Goal: Task Accomplishment & Management: Complete application form

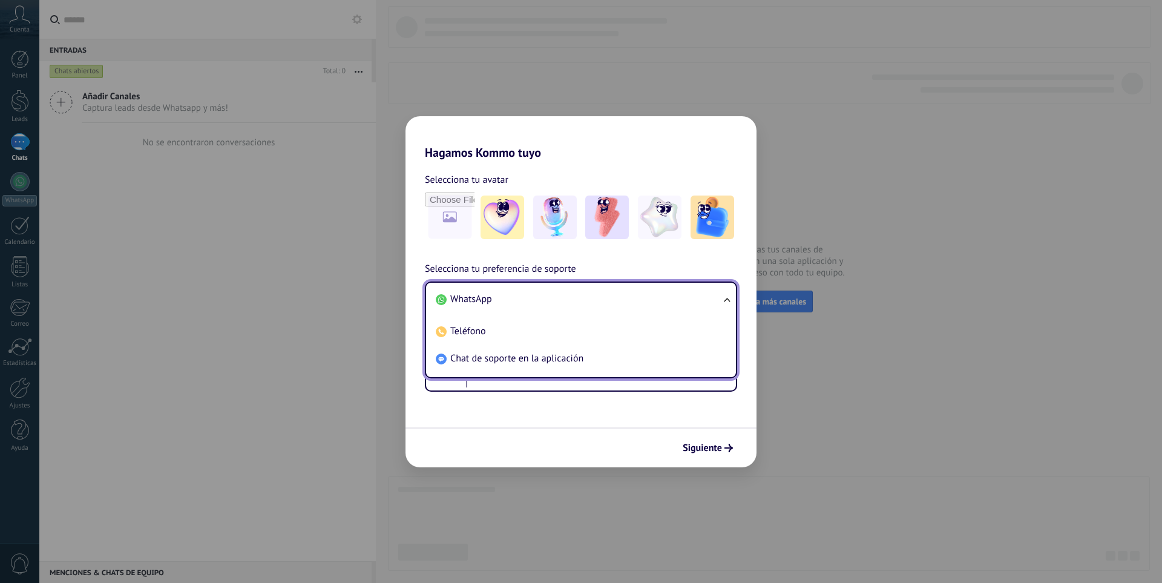
click at [559, 368] on li "Chat de soporte en la aplicación" at bounding box center [578, 358] width 295 height 27
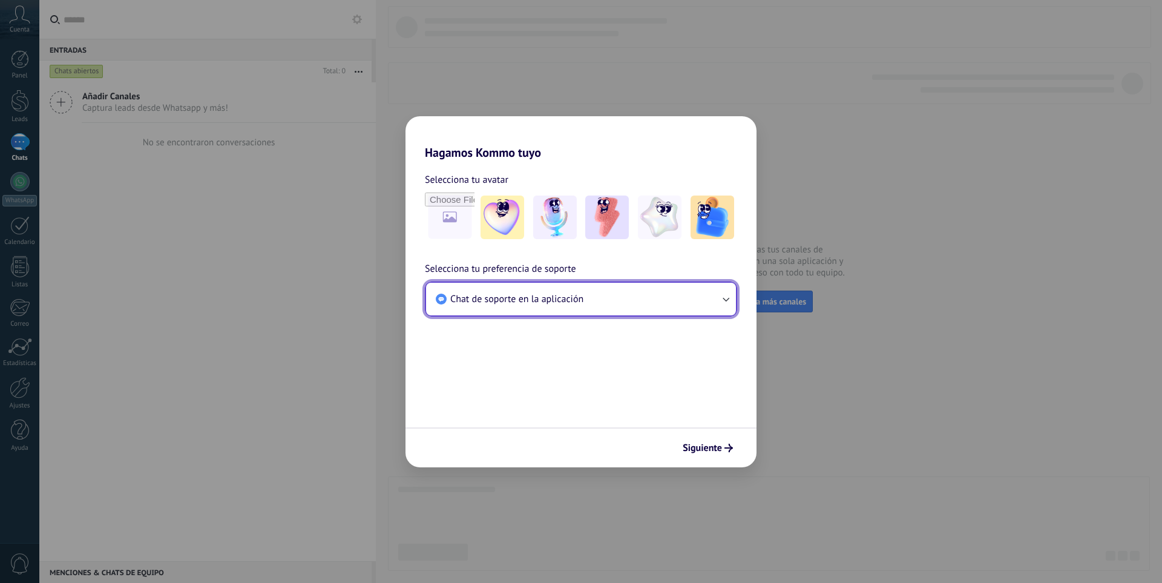
click at [552, 306] on button "Chat de soporte en la aplicación" at bounding box center [581, 299] width 310 height 33
click at [598, 309] on button "Chat de soporte en la aplicación" at bounding box center [581, 299] width 310 height 33
click at [877, 433] on div "Hagamos Kommo tuyo Selecciona tu avatar Selecciona tu preferencia de soporte Ch…" at bounding box center [581, 291] width 1162 height 583
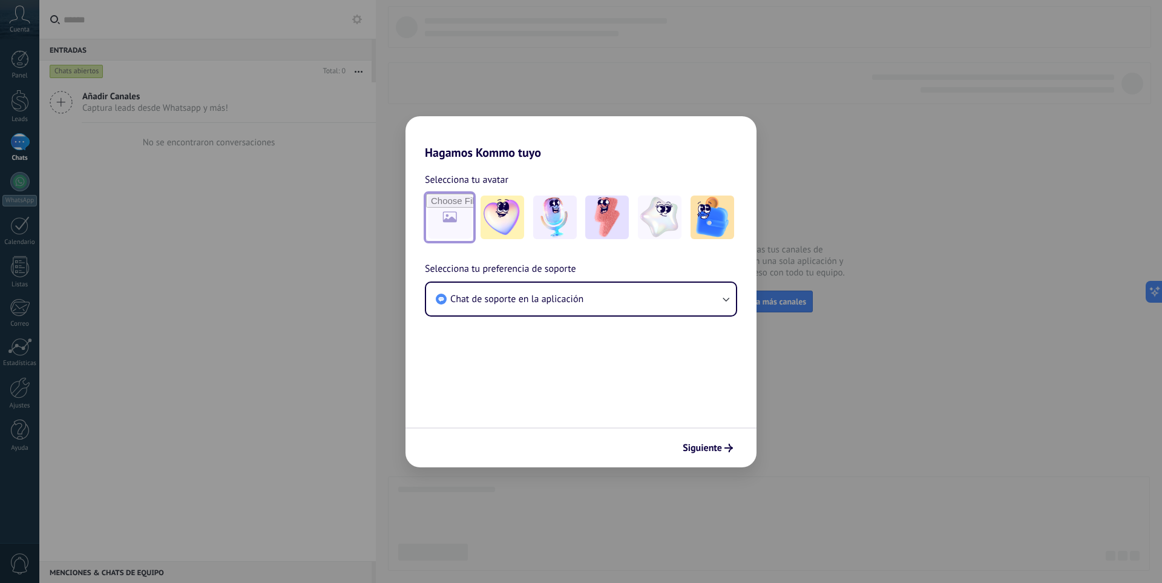
click at [430, 225] on input "file" at bounding box center [449, 217] width 47 height 47
click at [444, 244] on div "Selecciona tu avatar Selecciona tu preferencia de soporte Chat de soporte en la…" at bounding box center [581, 248] width 351 height 177
click at [455, 225] on input "file" at bounding box center [449, 217] width 47 height 47
click at [453, 222] on input "file" at bounding box center [449, 217] width 47 height 47
click at [1004, 260] on div "Hagamos Kommo tuyo Selecciona tu avatar Selecciona tu preferencia de soporte Ch…" at bounding box center [581, 291] width 1162 height 583
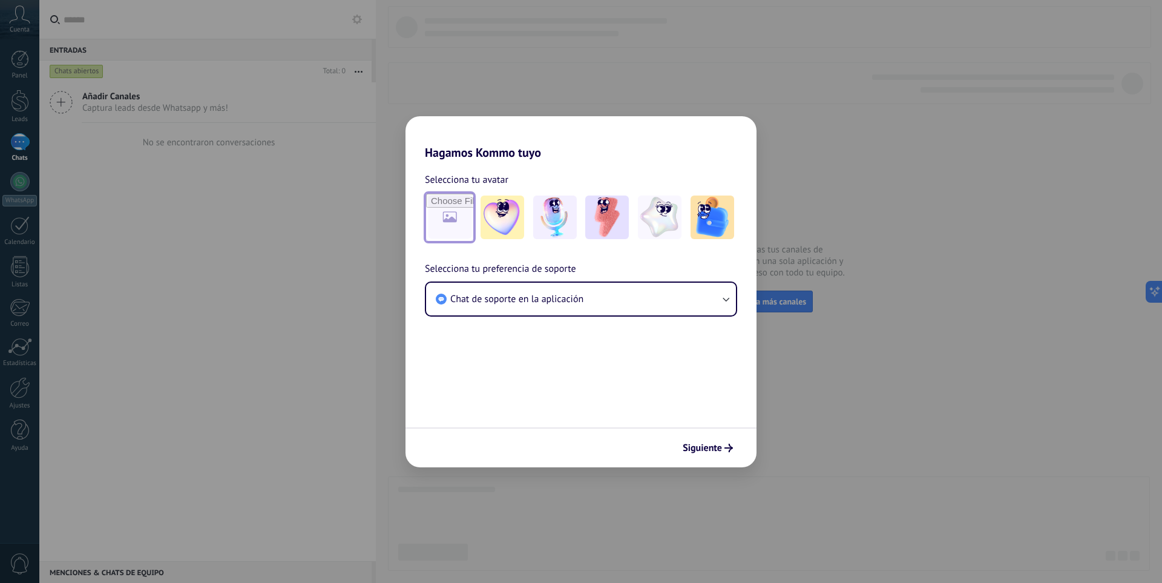
click at [443, 224] on input "file" at bounding box center [449, 217] width 47 height 47
click at [918, 435] on div "Hagamos Kommo tuyo Selecciona tu avatar Selecciona tu preferencia de soporte Ch…" at bounding box center [581, 291] width 1162 height 583
click at [597, 107] on div "Hagamos Kommo tuyo Selecciona tu avatar Selecciona tu preferencia de soporte Ch…" at bounding box center [581, 291] width 1162 height 583
click at [419, 194] on div "Selecciona tu avatar" at bounding box center [581, 207] width 351 height 70
click at [433, 210] on input "file" at bounding box center [449, 217] width 47 height 47
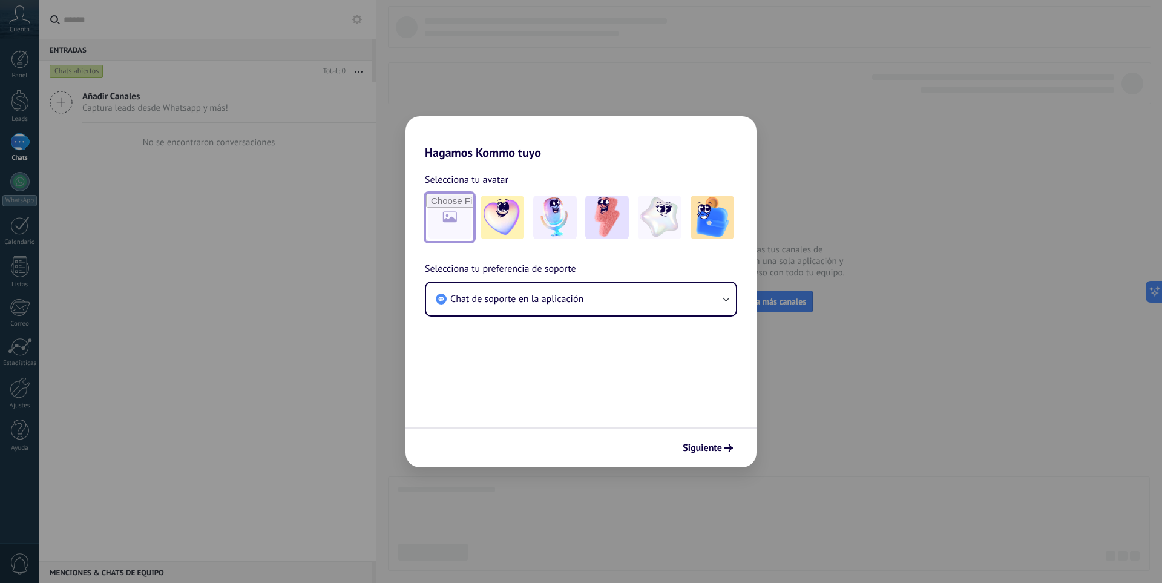
type input "**********"
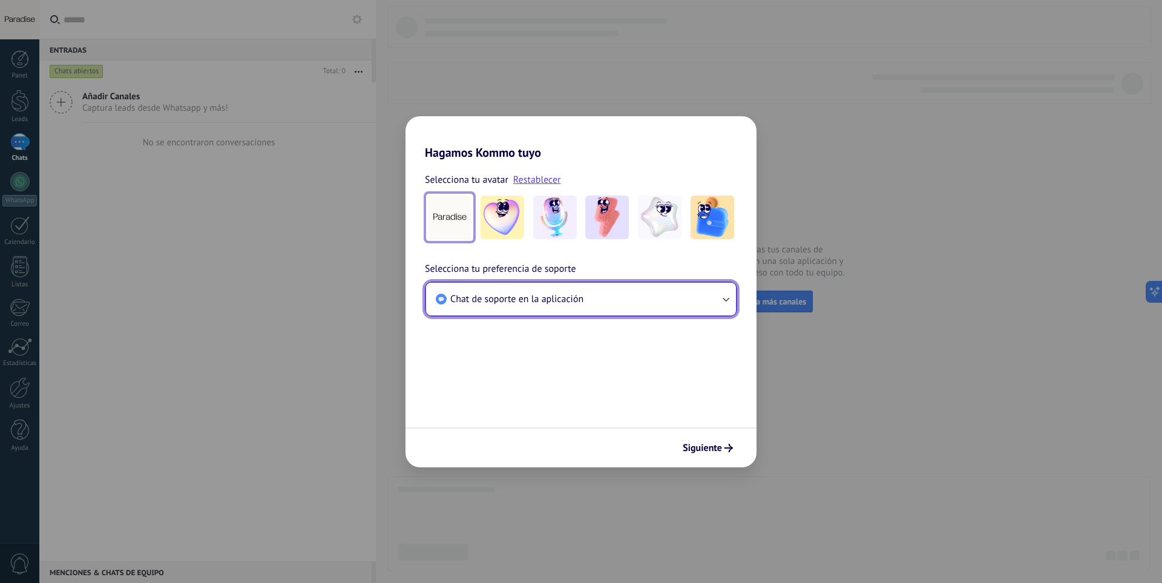
click at [728, 292] on button "Chat de soporte en la aplicación" at bounding box center [581, 299] width 310 height 33
click at [723, 306] on button "Chat de soporte en la aplicación" at bounding box center [581, 299] width 310 height 33
click at [727, 303] on icon "button" at bounding box center [726, 299] width 12 height 12
click at [521, 301] on span "Chat de soporte en la aplicación" at bounding box center [516, 299] width 133 height 12
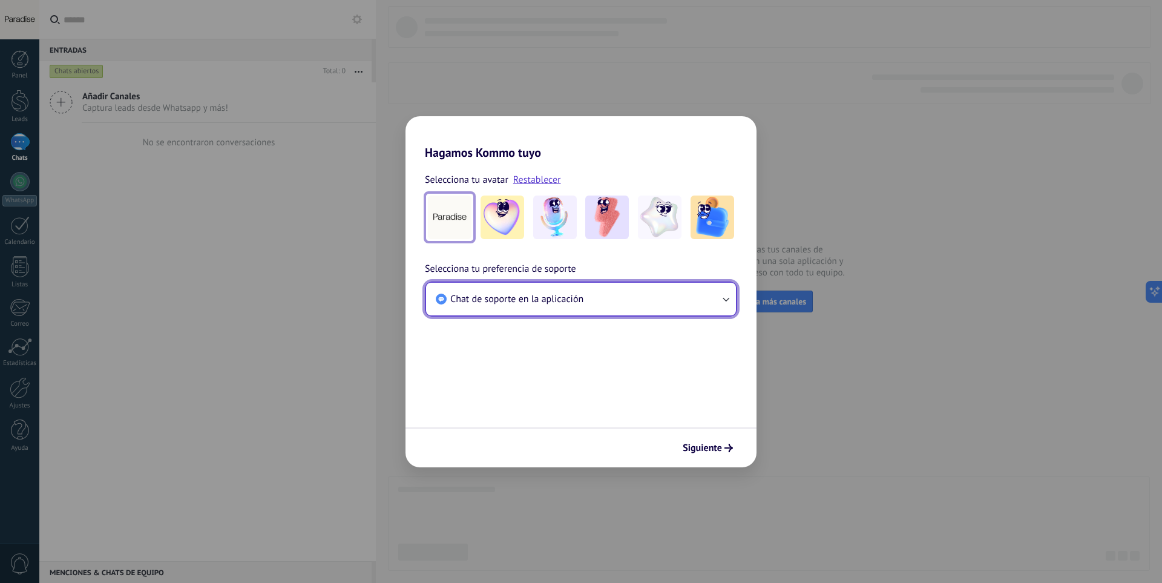
click at [521, 301] on span "Chat de soporte en la aplicación" at bounding box center [516, 299] width 133 height 12
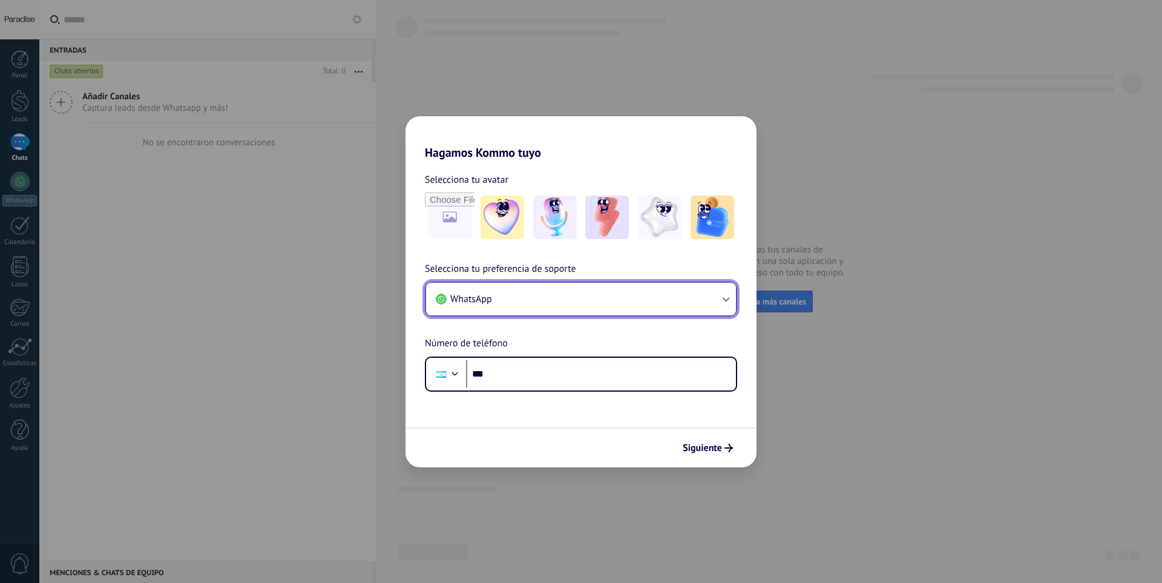
click at [521, 304] on button "WhatsApp" at bounding box center [581, 299] width 310 height 33
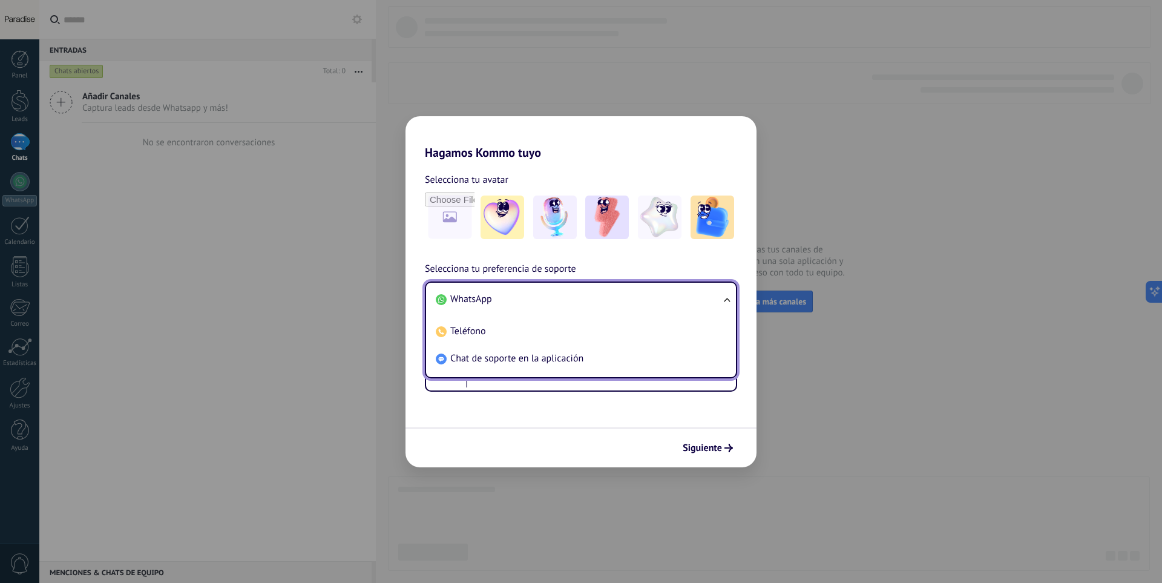
click at [730, 302] on ul "WhatsApp Teléfono Chat de soporte en la aplicación" at bounding box center [581, 330] width 312 height 97
drag, startPoint x: 707, startPoint y: 301, endPoint x: 664, endPoint y: 302, distance: 43.0
click at [706, 301] on li "WhatsApp" at bounding box center [578, 299] width 295 height 27
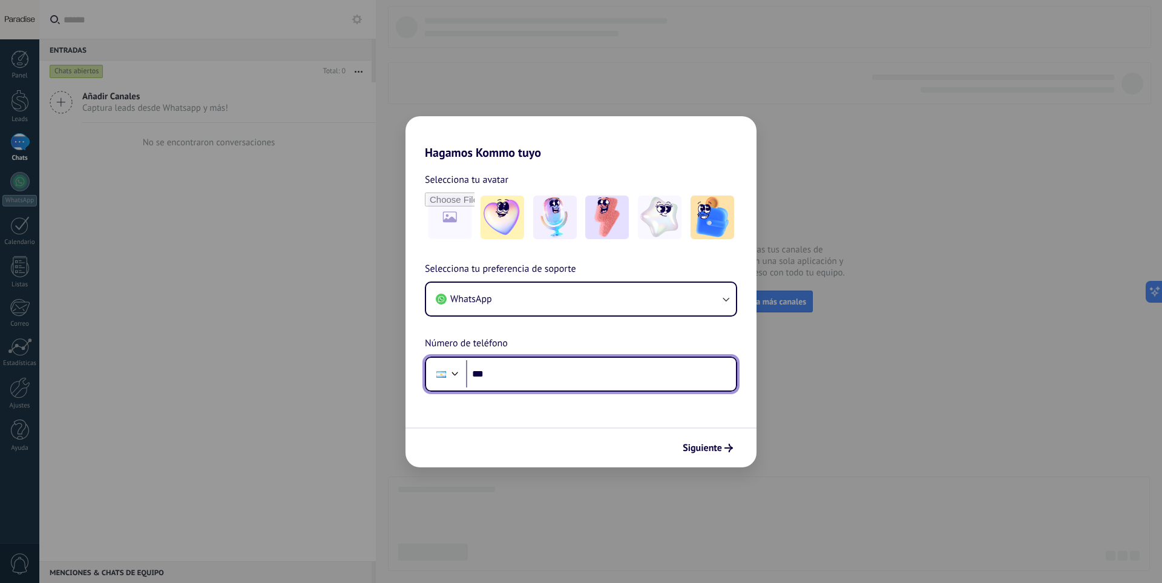
click at [524, 386] on input "***" at bounding box center [601, 374] width 270 height 28
type input "**********"
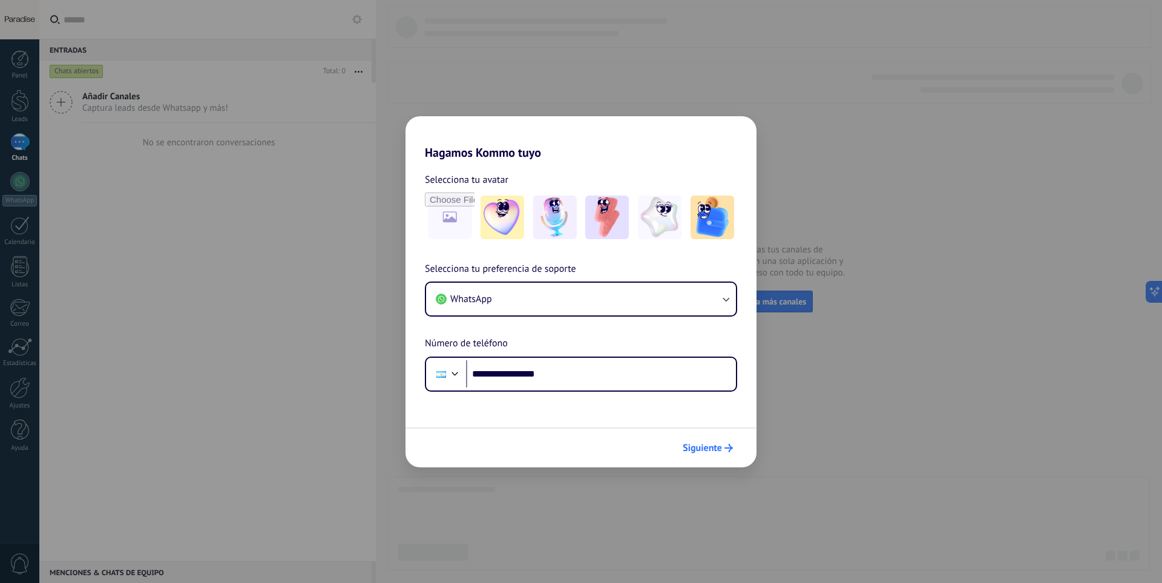
click at [690, 447] on span "Siguiente" at bounding box center [702, 448] width 39 height 8
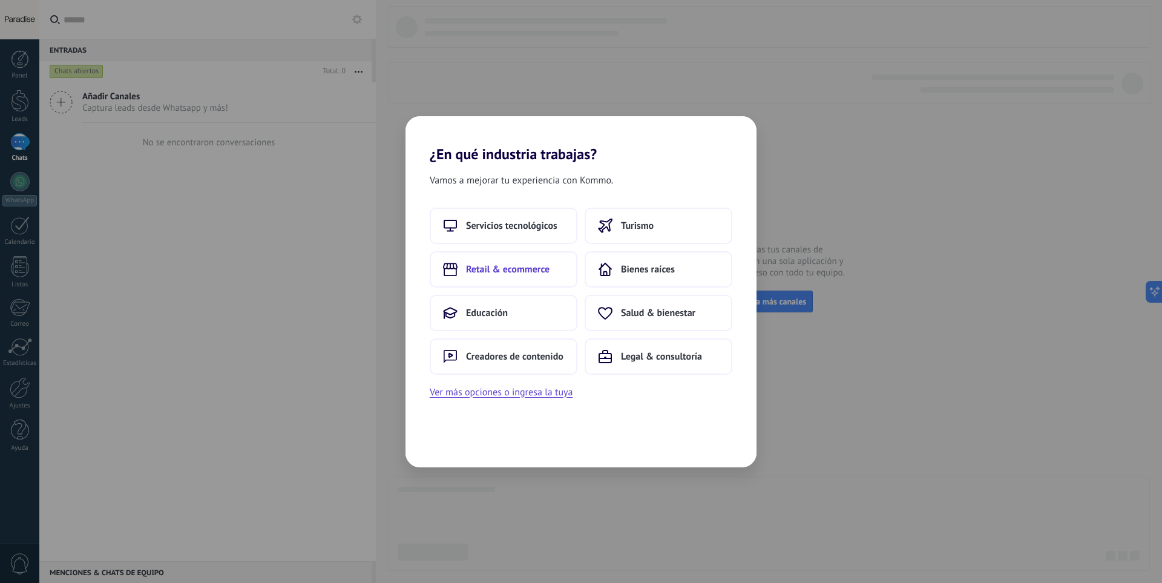
click at [515, 259] on button "Retail & ecommerce" at bounding box center [504, 269] width 148 height 36
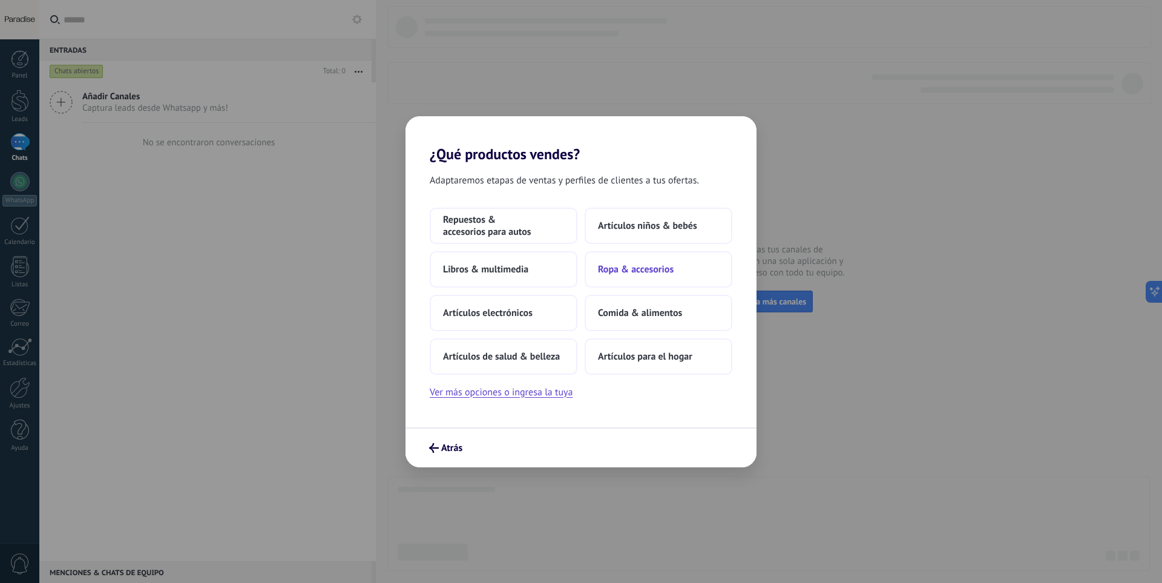
click at [615, 273] on span "Ropa & accesorios" at bounding box center [636, 269] width 76 height 12
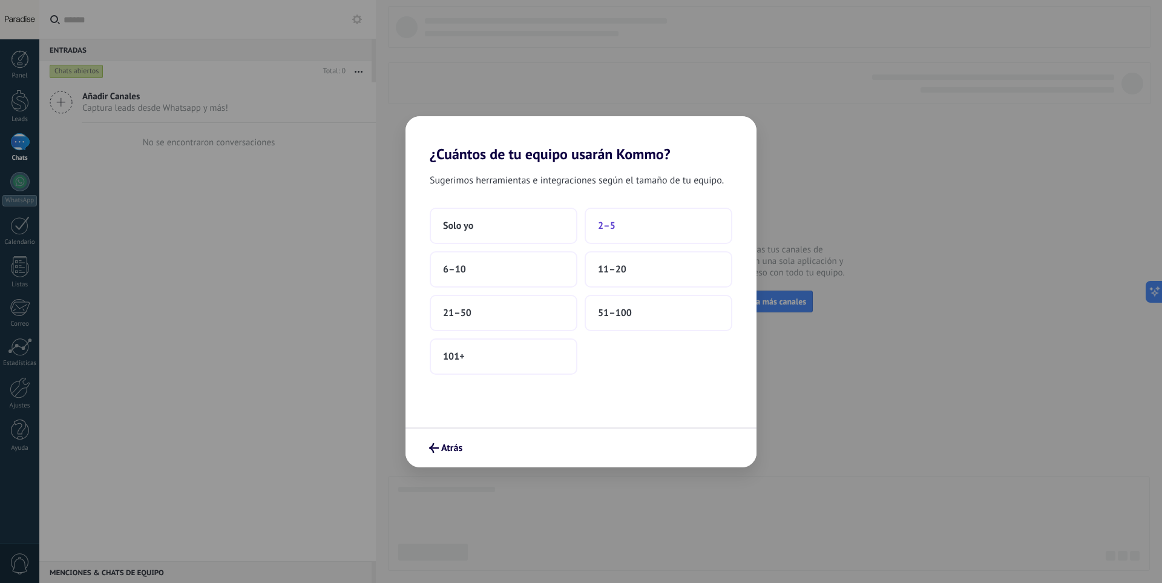
click at [639, 237] on button "2–5" at bounding box center [659, 226] width 148 height 36
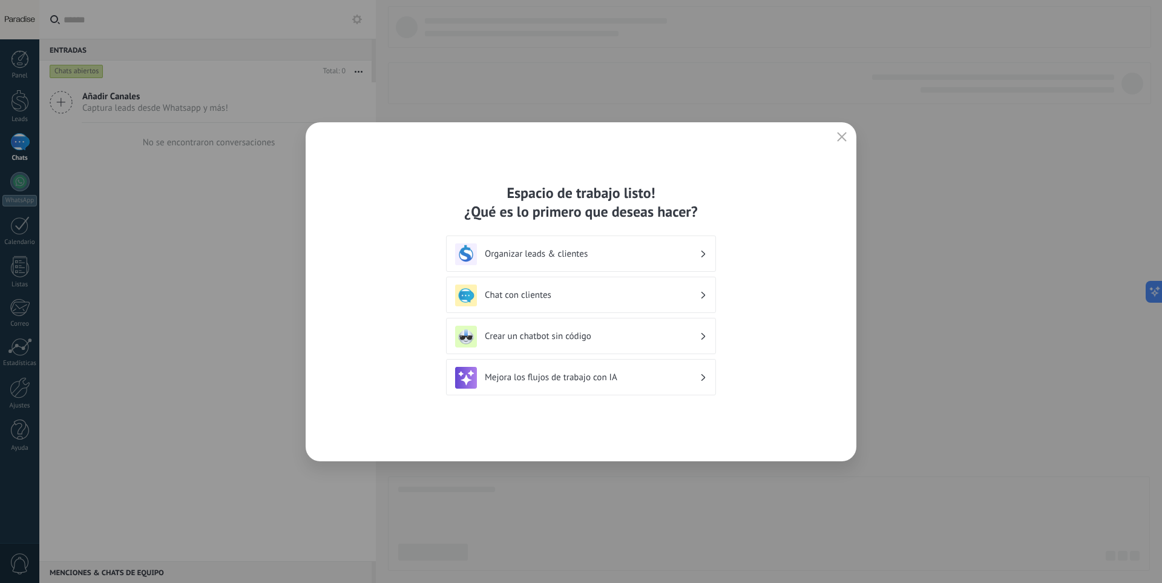
click at [596, 301] on div "Chat con clientes" at bounding box center [581, 296] width 252 height 22
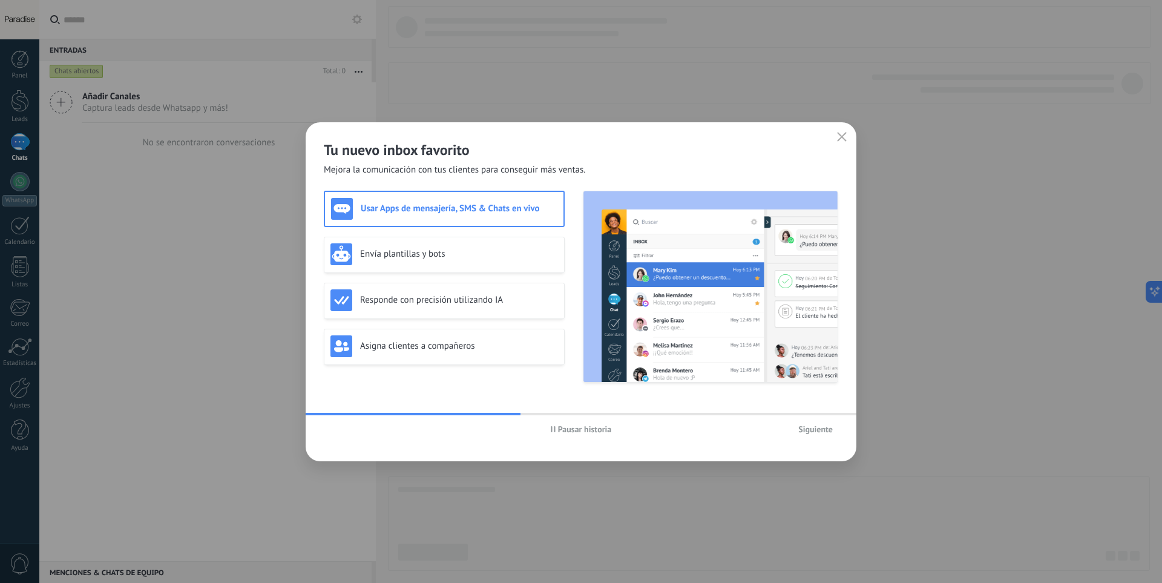
click at [820, 438] on div "Pausar historia Siguiente" at bounding box center [581, 429] width 551 height 28
click at [821, 429] on span "Siguiente" at bounding box center [816, 429] width 35 height 8
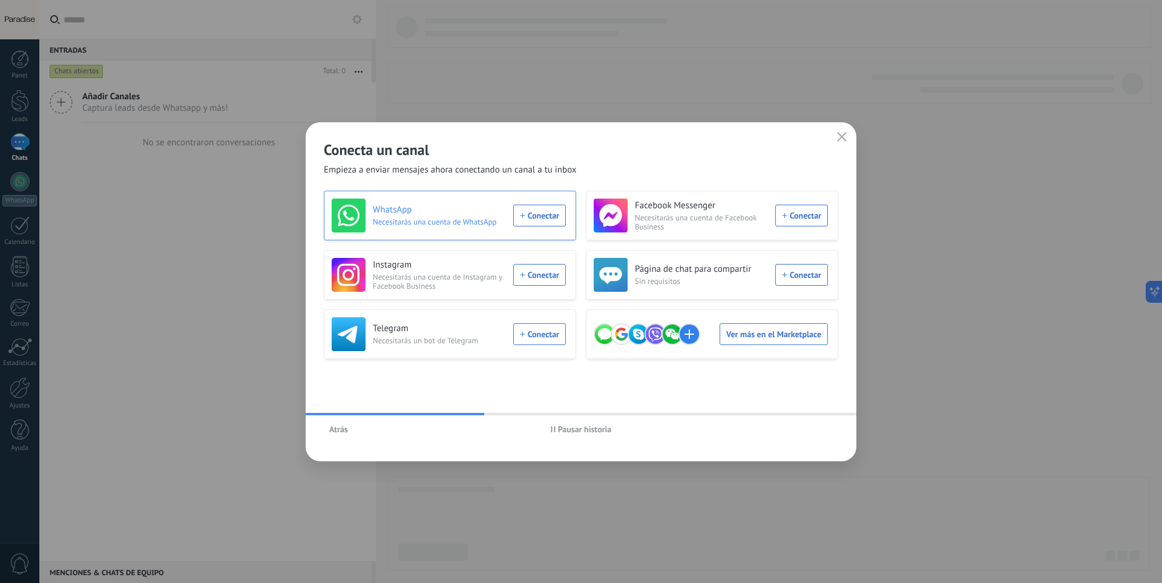
click at [549, 223] on div "WhatsApp Necesitarás una cuenta de WhatsApp Conectar" at bounding box center [449, 216] width 234 height 34
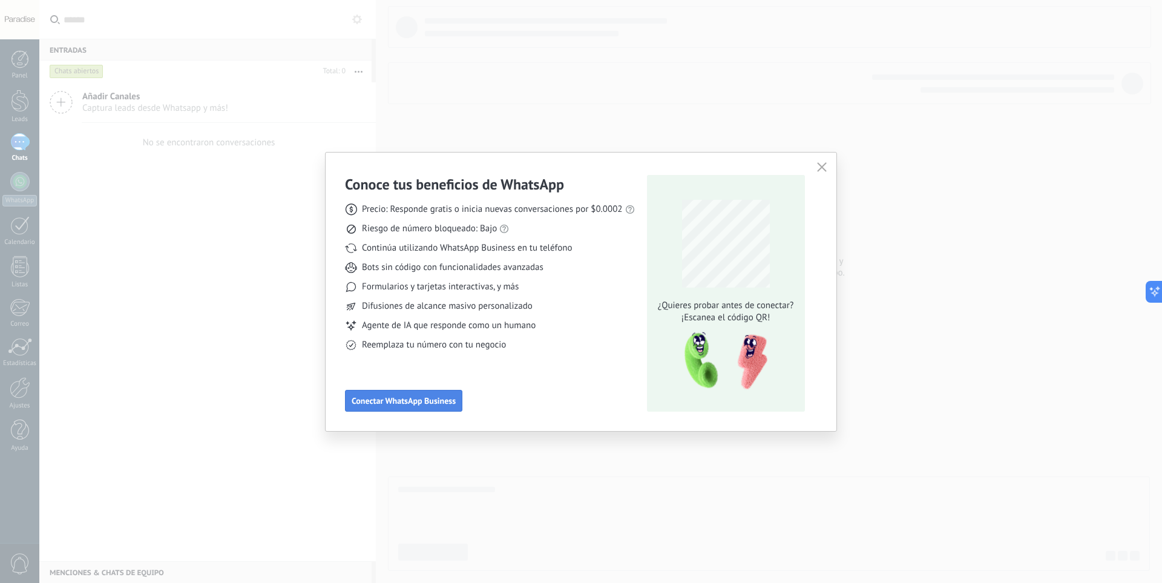
click at [425, 406] on button "Conectar WhatsApp Business" at bounding box center [403, 401] width 117 height 22
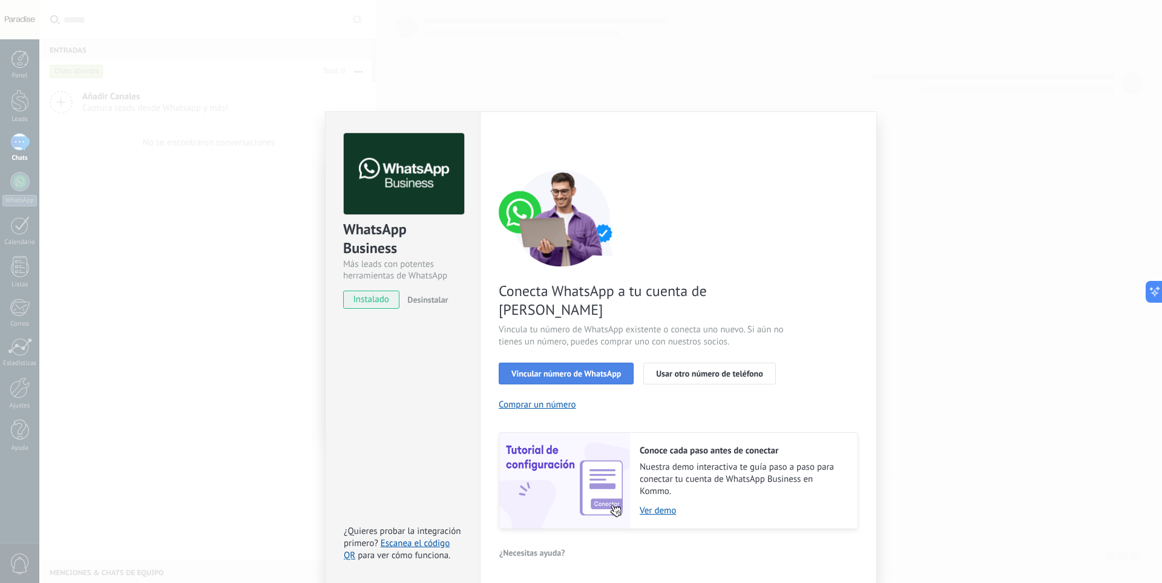
click at [606, 363] on button "Vincular número de WhatsApp" at bounding box center [566, 374] width 135 height 22
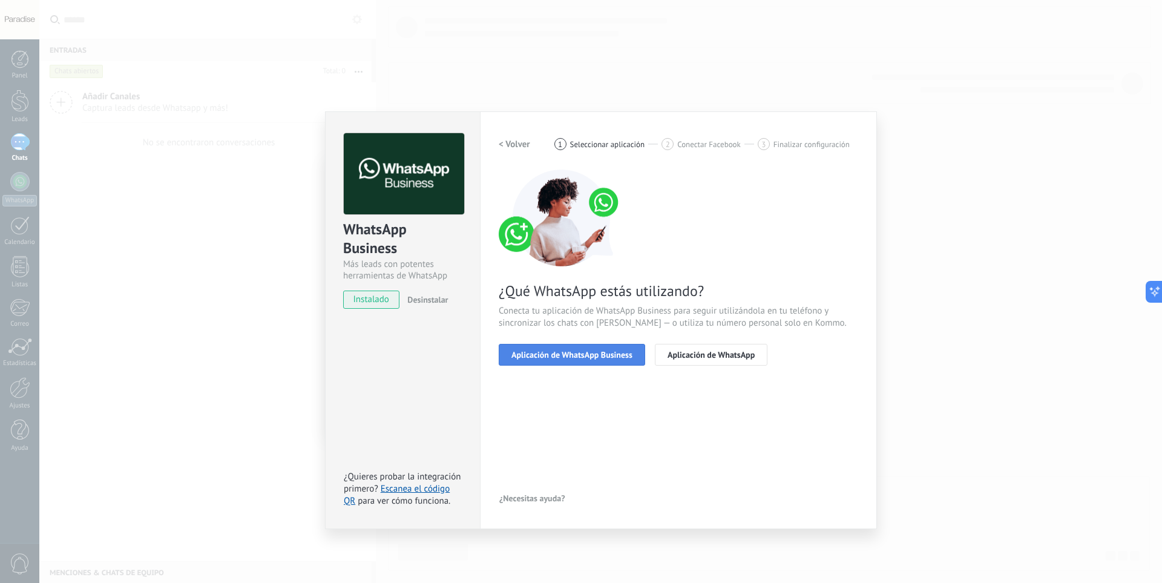
click at [610, 359] on span "Aplicación de WhatsApp Business" at bounding box center [572, 355] width 121 height 8
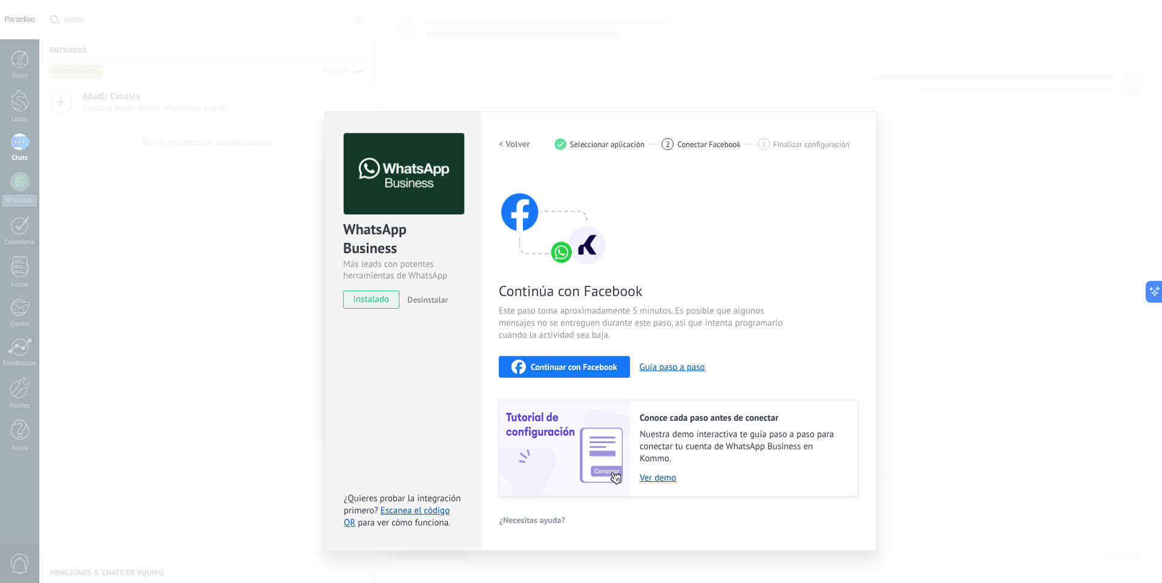
click at [610, 374] on button "Continuar con Facebook" at bounding box center [564, 367] width 131 height 22
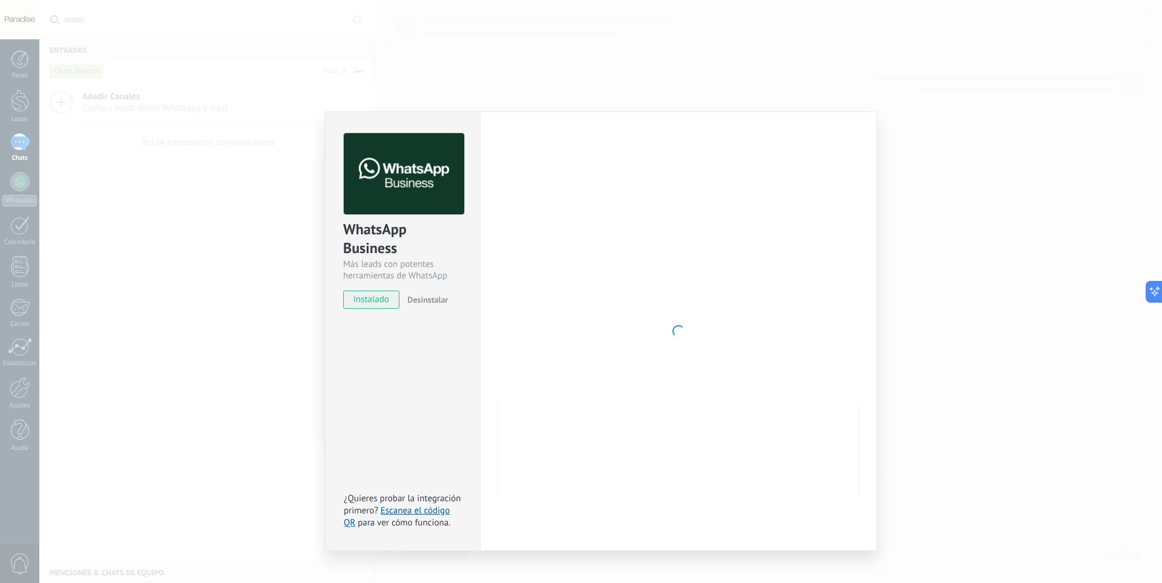
click at [638, 559] on div "WhatsApp Business Más leads con potentes herramientas de WhatsApp instalado Des…" at bounding box center [600, 291] width 1123 height 583
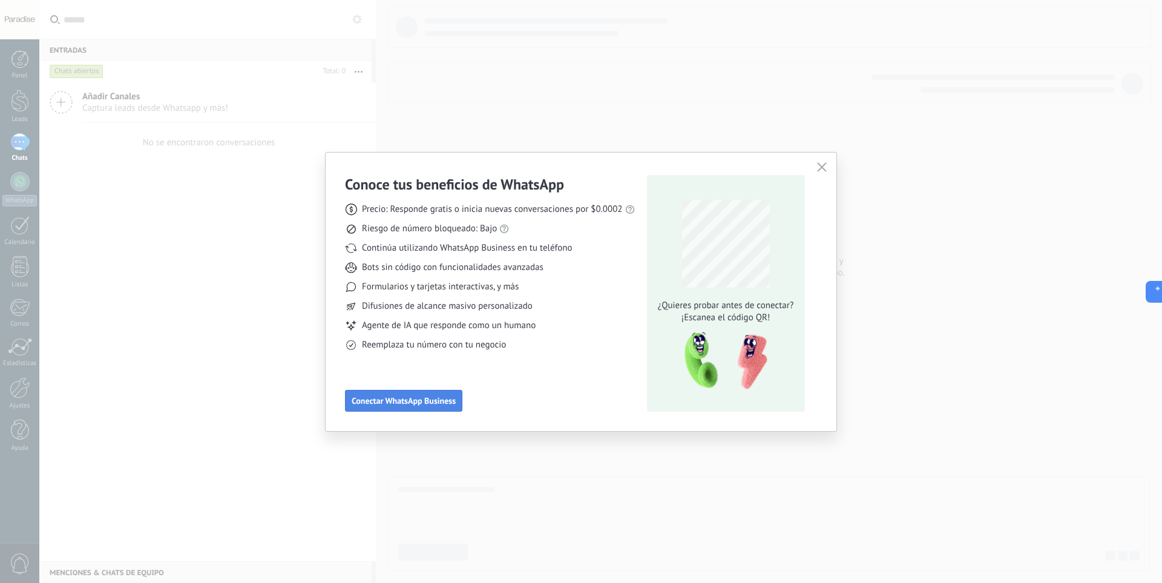
click at [440, 407] on button "Conectar WhatsApp Business" at bounding box center [403, 401] width 117 height 22
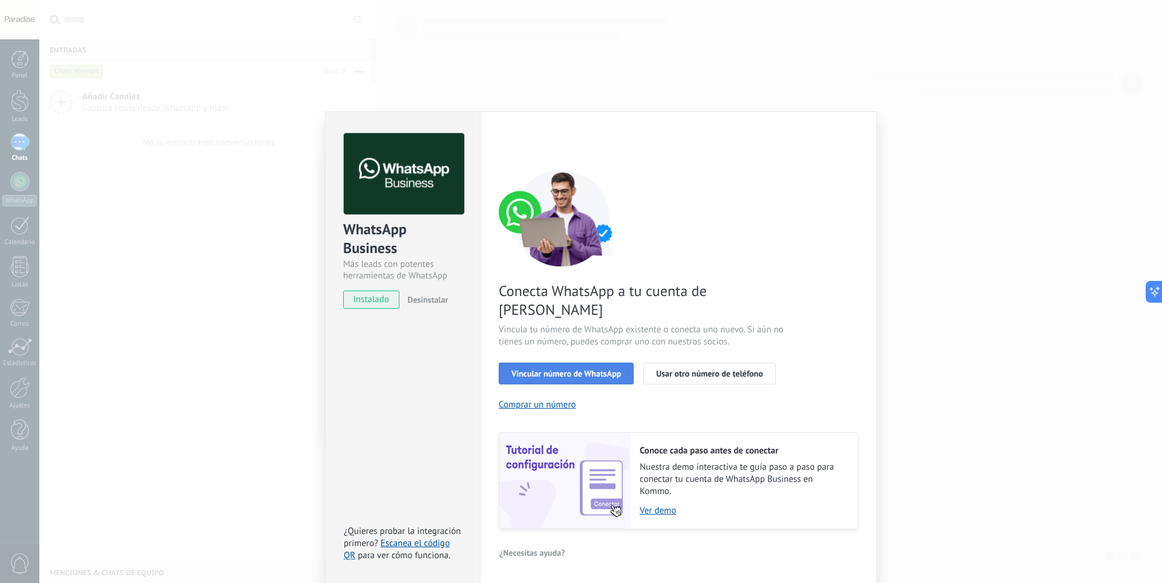
click at [603, 369] on span "Vincular número de WhatsApp" at bounding box center [567, 373] width 110 height 8
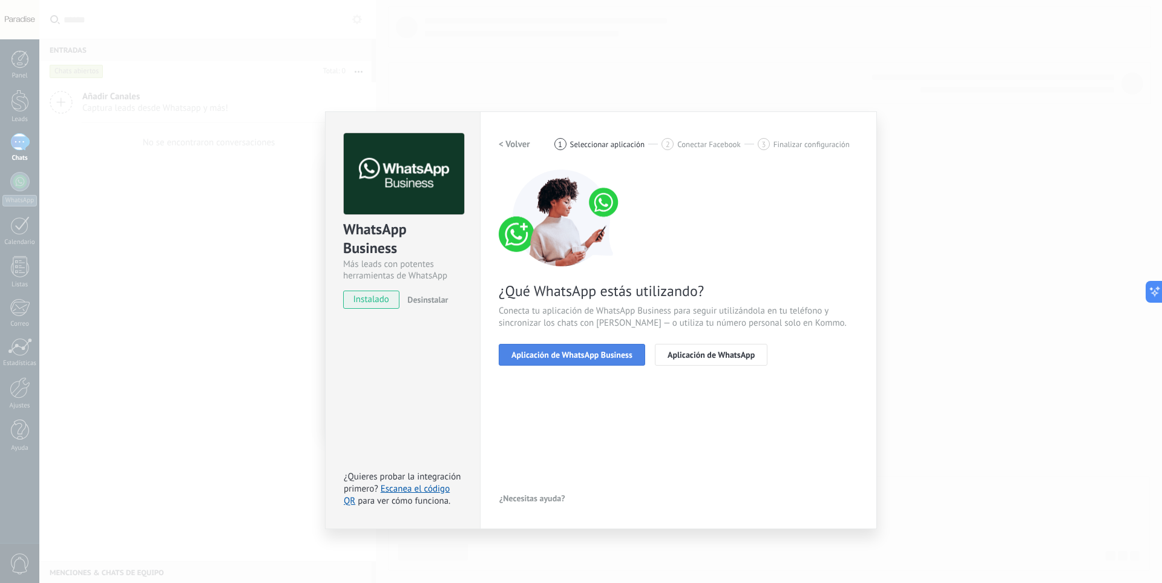
click at [602, 357] on span "Aplicación de WhatsApp Business" at bounding box center [572, 355] width 121 height 8
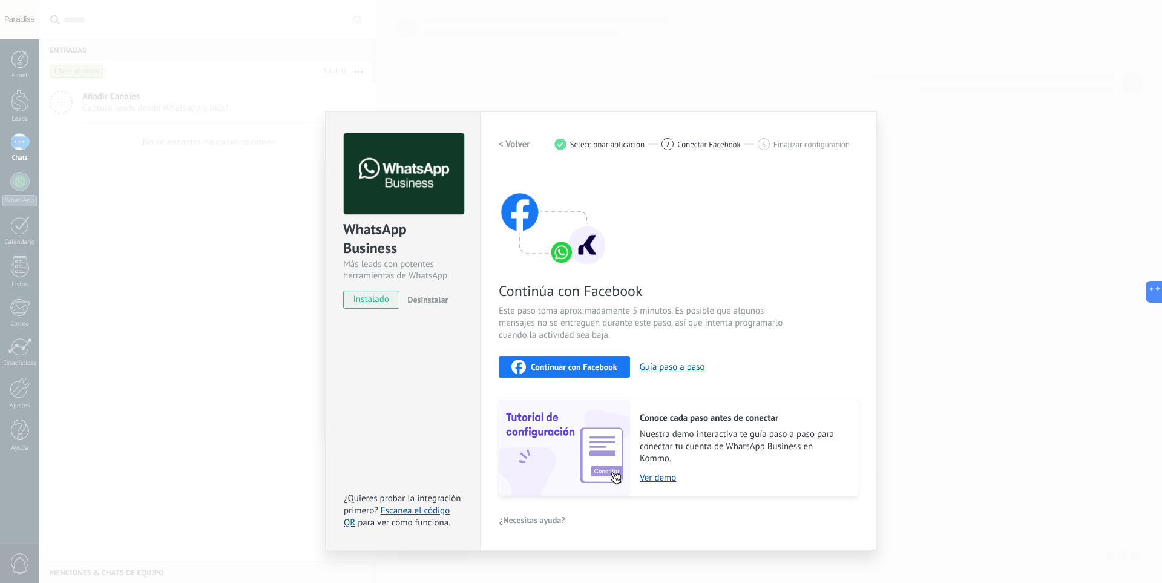
click at [602, 367] on span "Continuar con Facebook" at bounding box center [574, 367] width 87 height 8
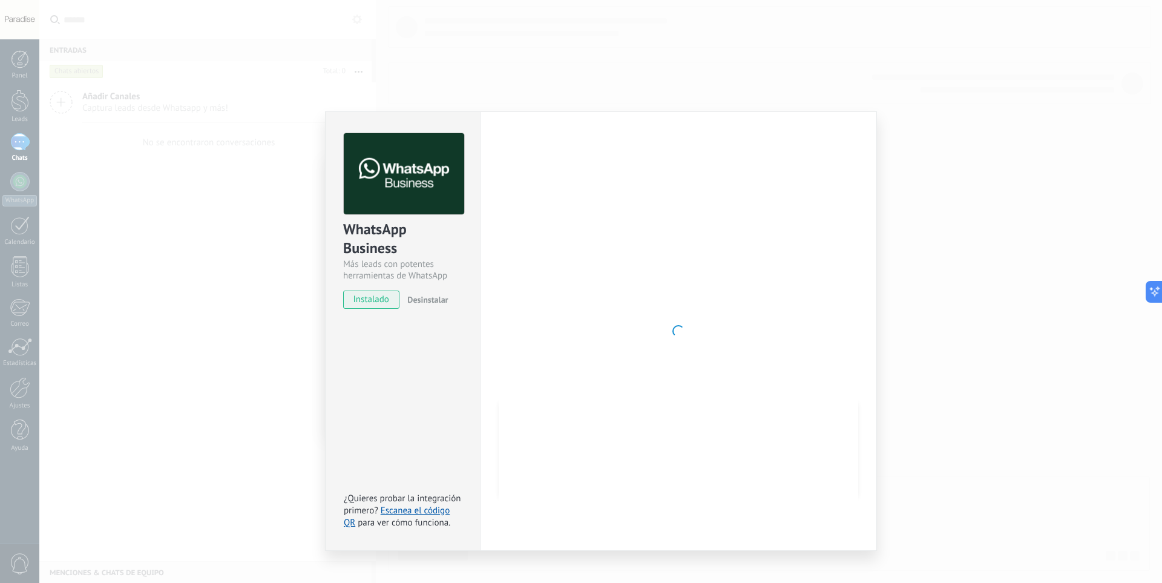
drag, startPoint x: 978, startPoint y: 259, endPoint x: 977, endPoint y: 269, distance: 10.3
click at [978, 261] on div "WhatsApp Business Más leads con potentes herramientas de WhatsApp instalado Des…" at bounding box center [600, 291] width 1123 height 583
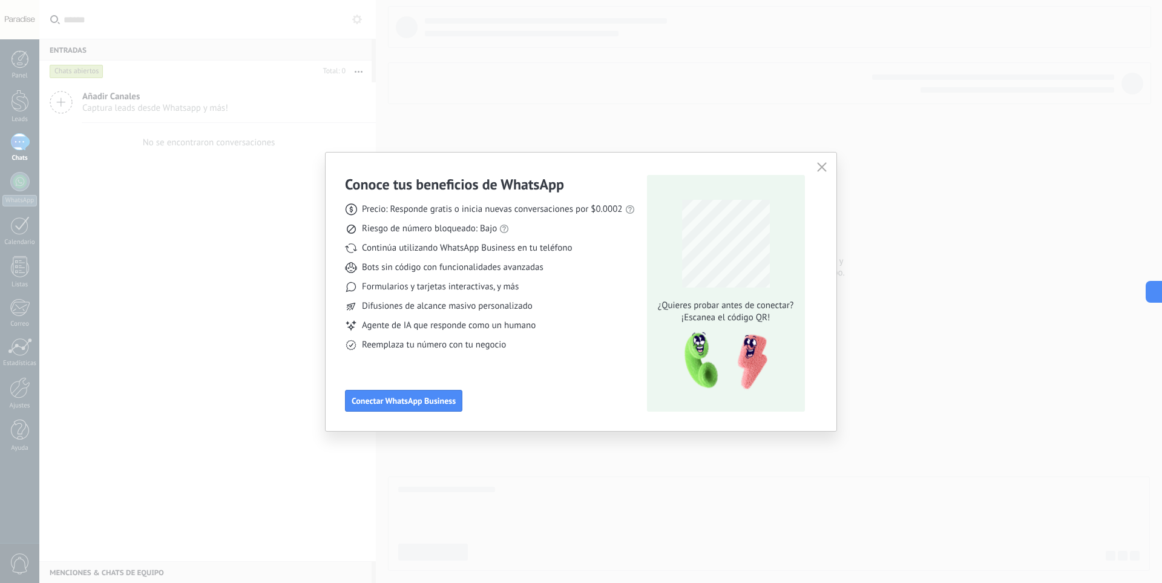
click at [821, 170] on icon "button" at bounding box center [822, 167] width 10 height 10
